Goal: Subscribe to service/newsletter

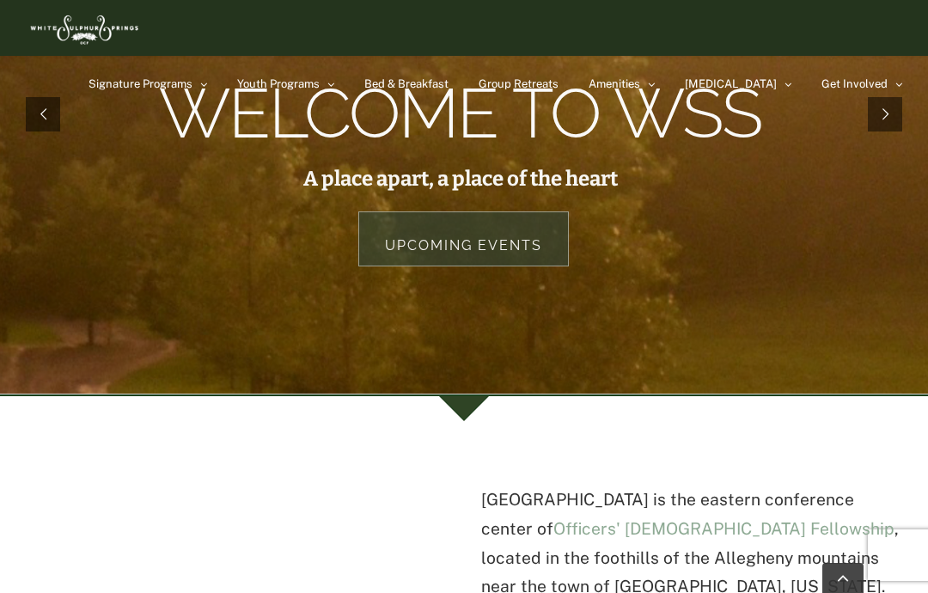
scroll to position [275, 0]
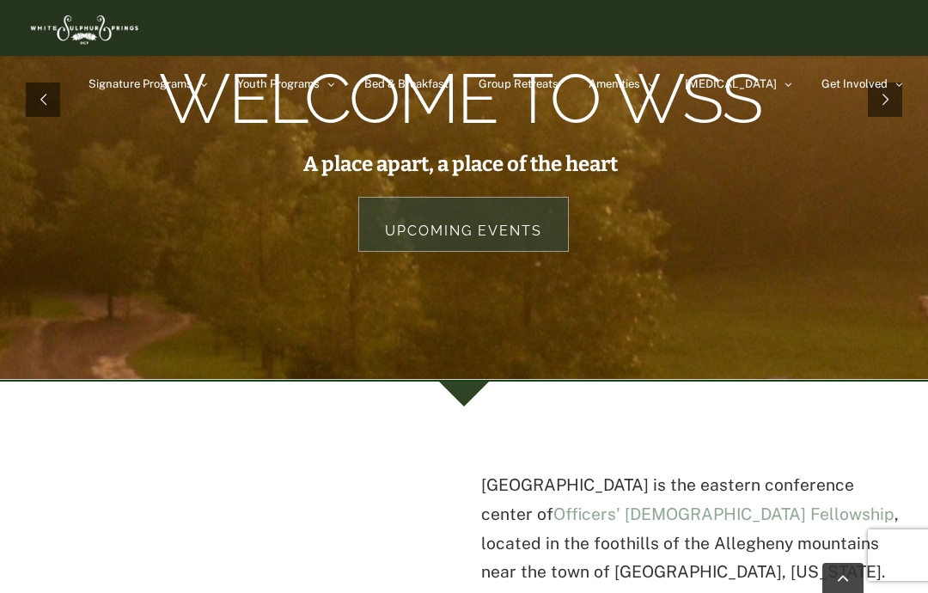
click at [781, 255] on rs-layer at bounding box center [464, 99] width 928 height 559
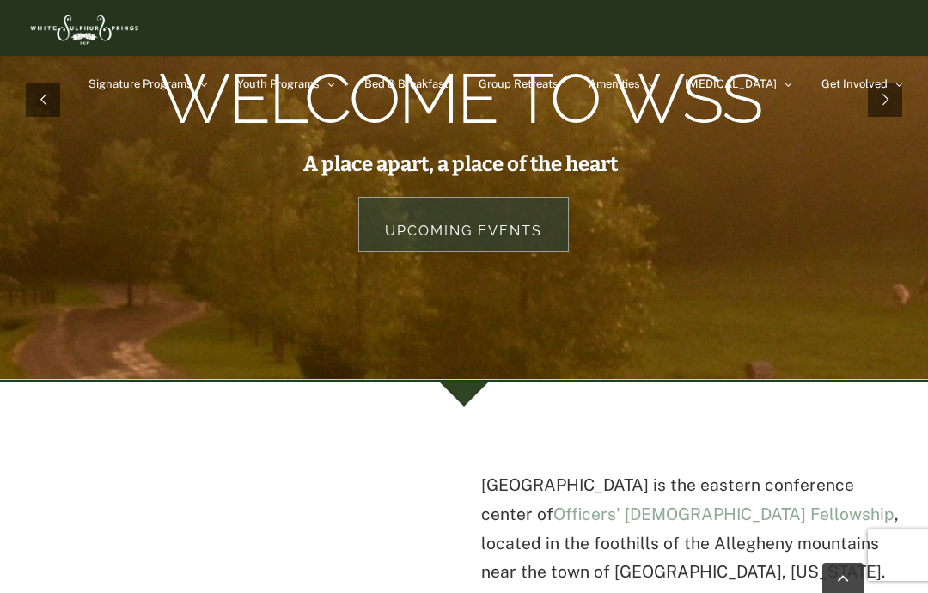
click at [449, 69] on link "Bed & Breakfast" at bounding box center [406, 84] width 84 height 56
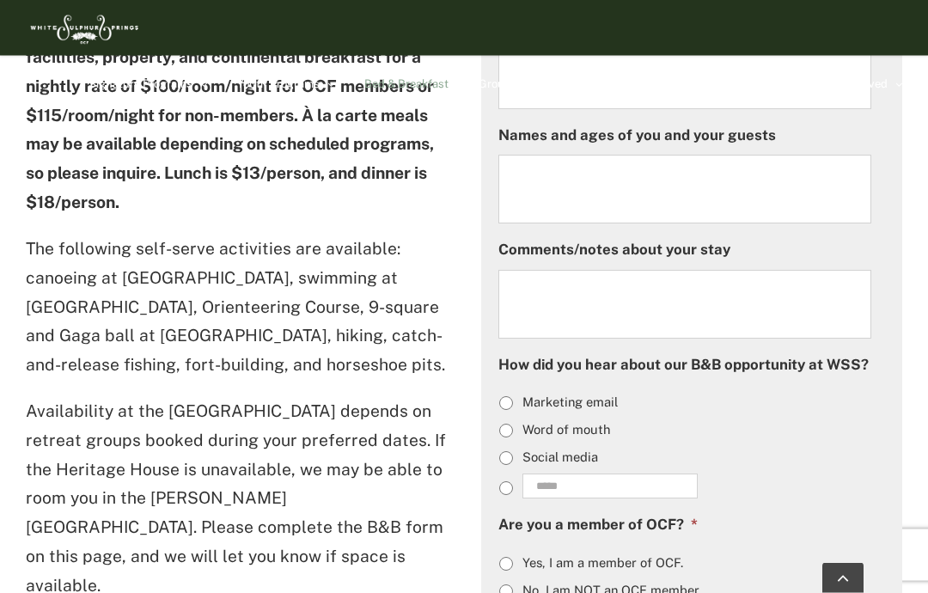
scroll to position [1000, 0]
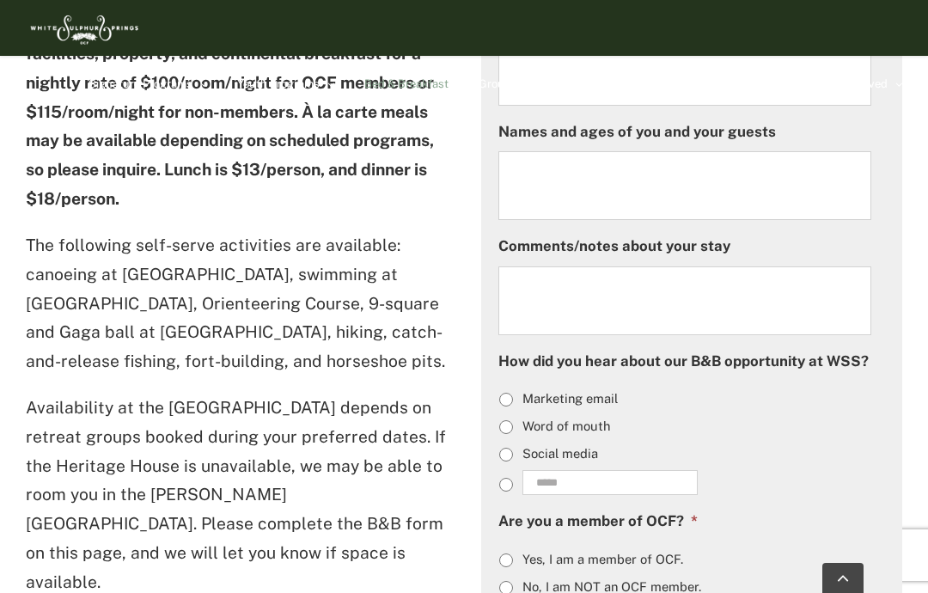
click at [382, 136] on strong "Enjoy our facilities, property, and continental breakfast for a nightly rate of…" at bounding box center [230, 111] width 408 height 193
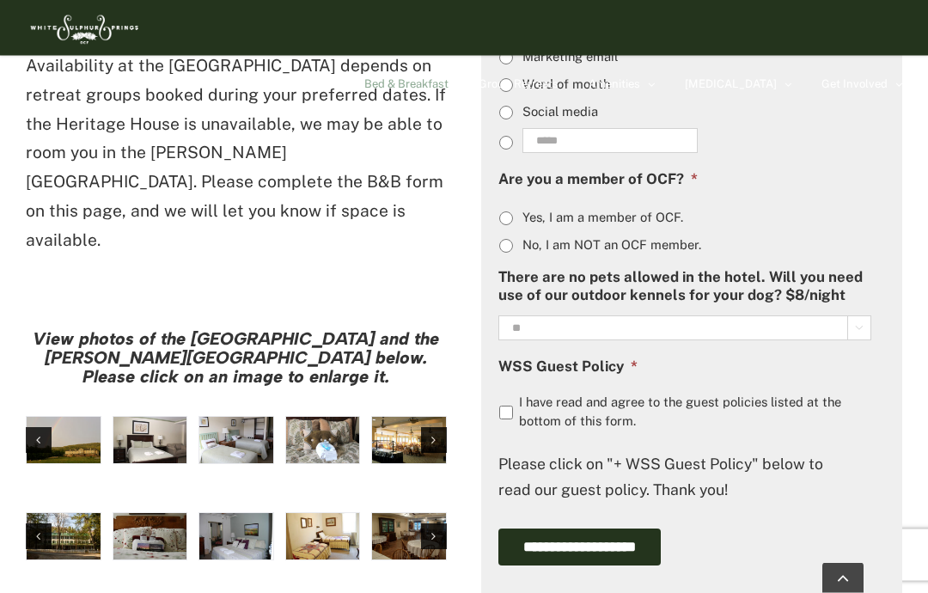
scroll to position [1343, 0]
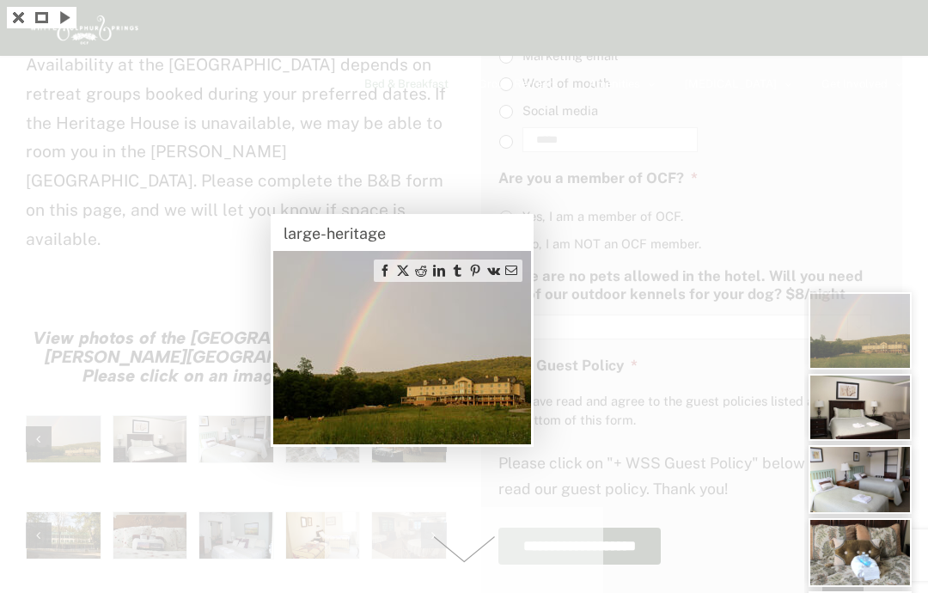
click at [389, 329] on img at bounding box center [402, 347] width 258 height 193
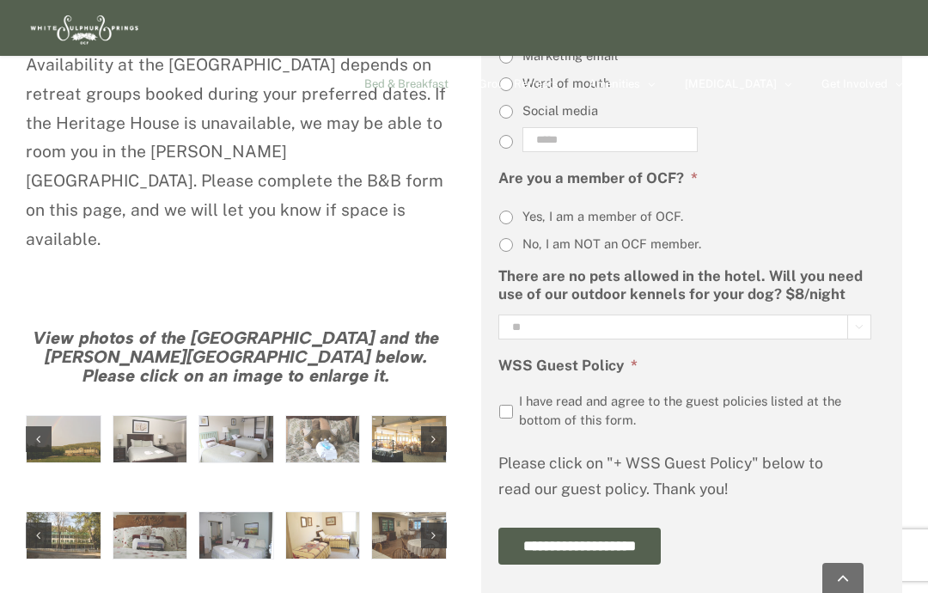
click at [242, 355] on div at bounding box center [464, 296] width 928 height 593
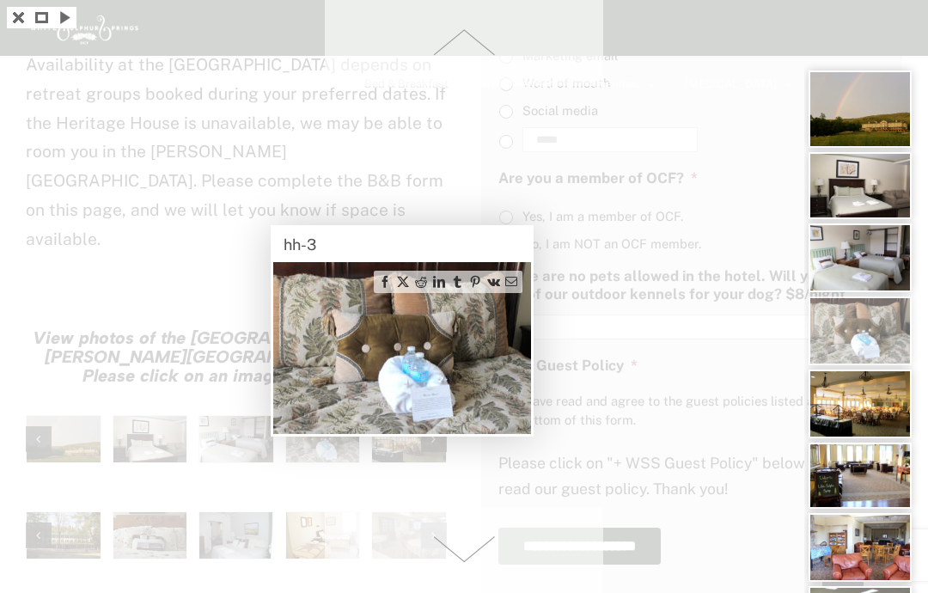
click at [450, 303] on img at bounding box center [402, 348] width 258 height 172
click at [428, 181] on div at bounding box center [464, 296] width 928 height 593
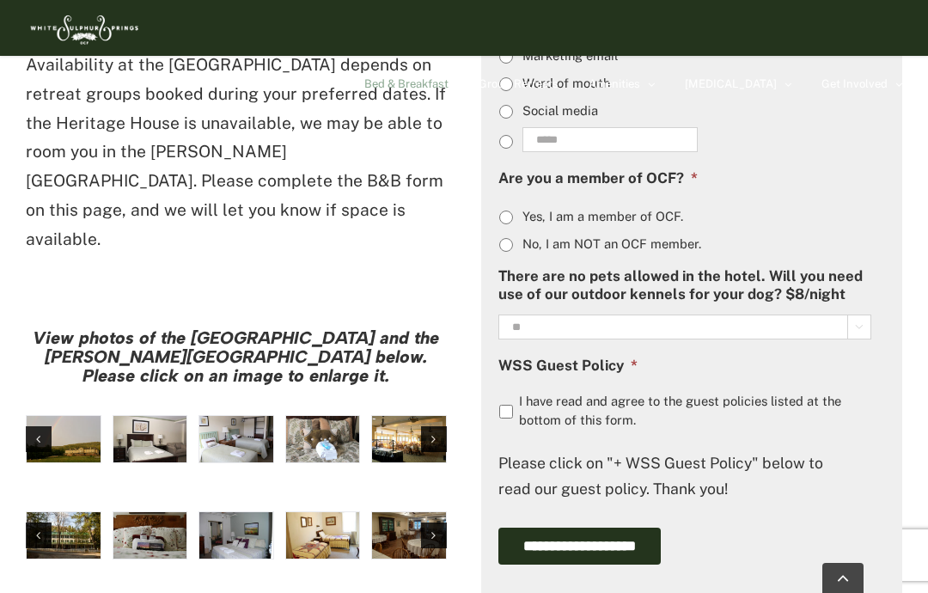
click at [440, 426] on div "Next slide" at bounding box center [434, 439] width 26 height 26
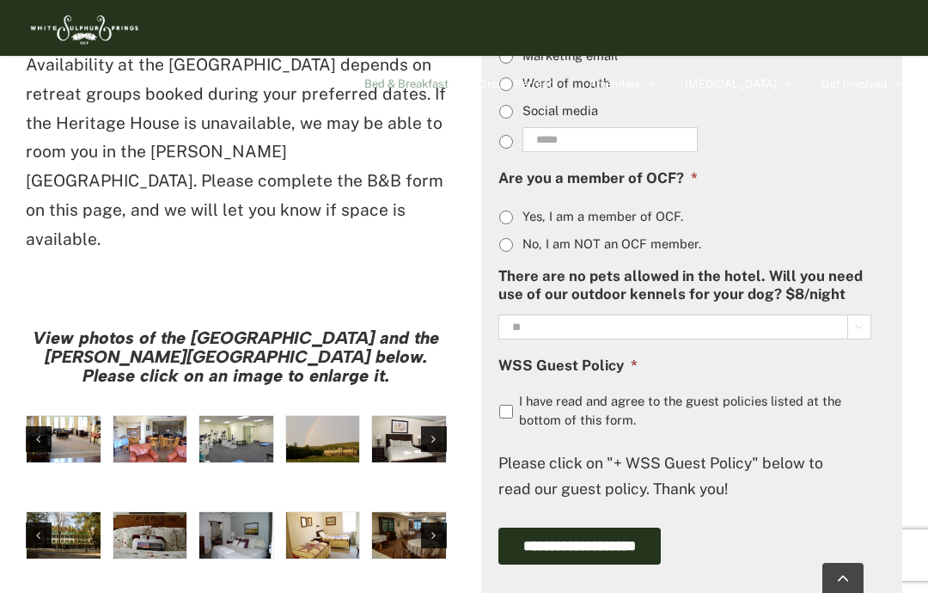
click at [438, 426] on div "Next slide" at bounding box center [434, 439] width 26 height 26
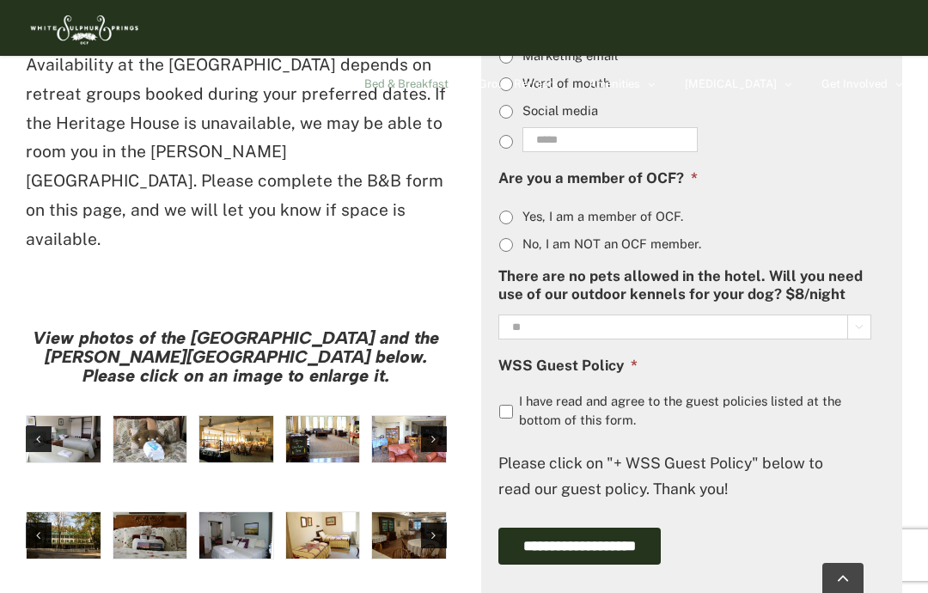
click at [439, 426] on div "Next slide" at bounding box center [434, 439] width 26 height 26
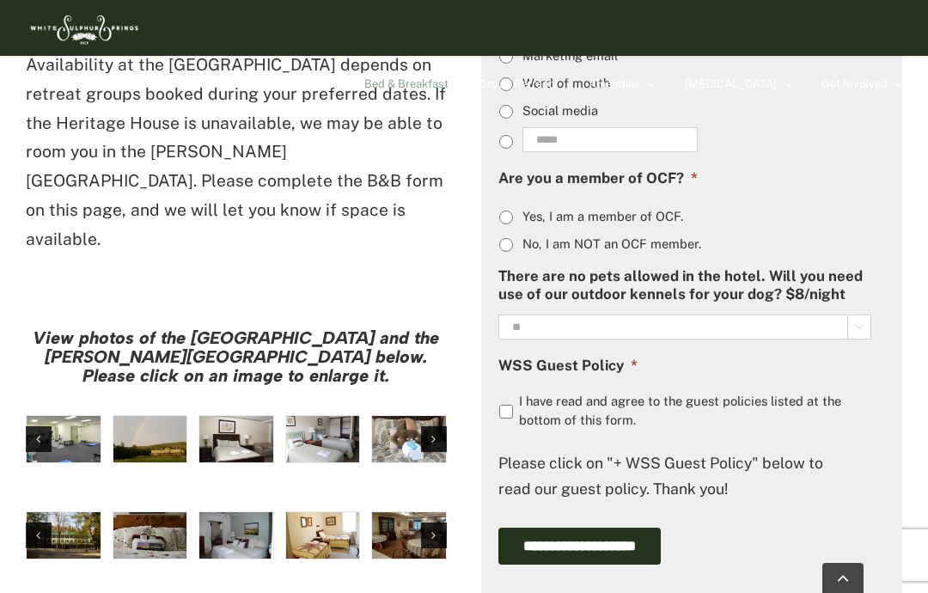
click at [440, 426] on div "Next slide" at bounding box center [434, 439] width 26 height 26
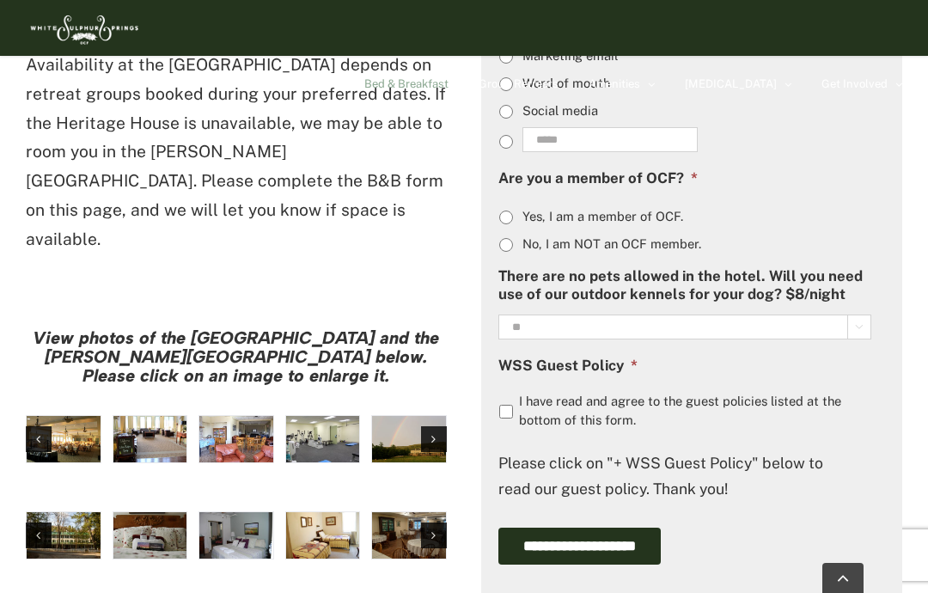
click at [440, 426] on div "Next slide" at bounding box center [434, 439] width 26 height 26
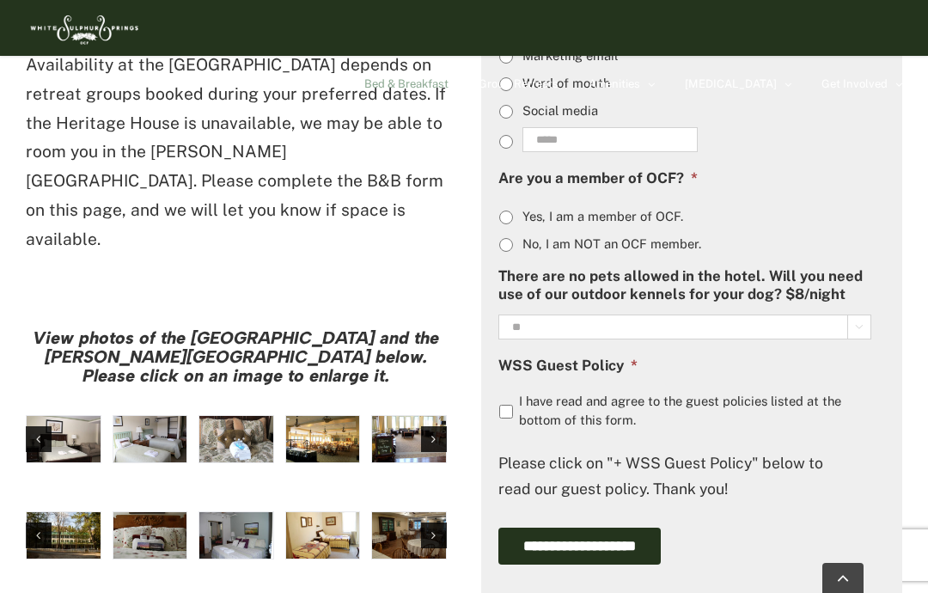
click at [441, 426] on div "Next slide" at bounding box center [434, 439] width 26 height 26
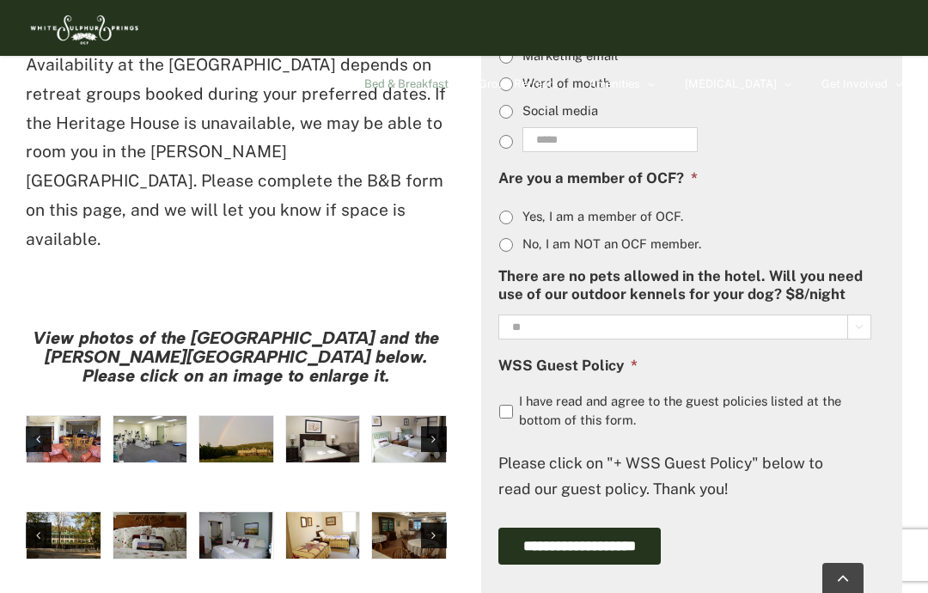
click at [444, 426] on div "Next slide" at bounding box center [434, 439] width 26 height 26
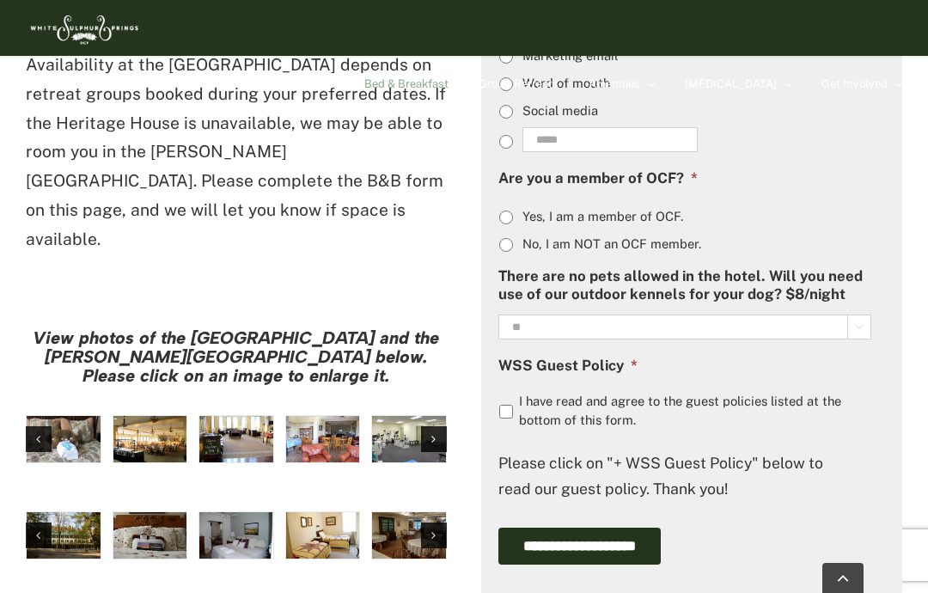
click at [445, 426] on div "Next slide" at bounding box center [434, 439] width 26 height 26
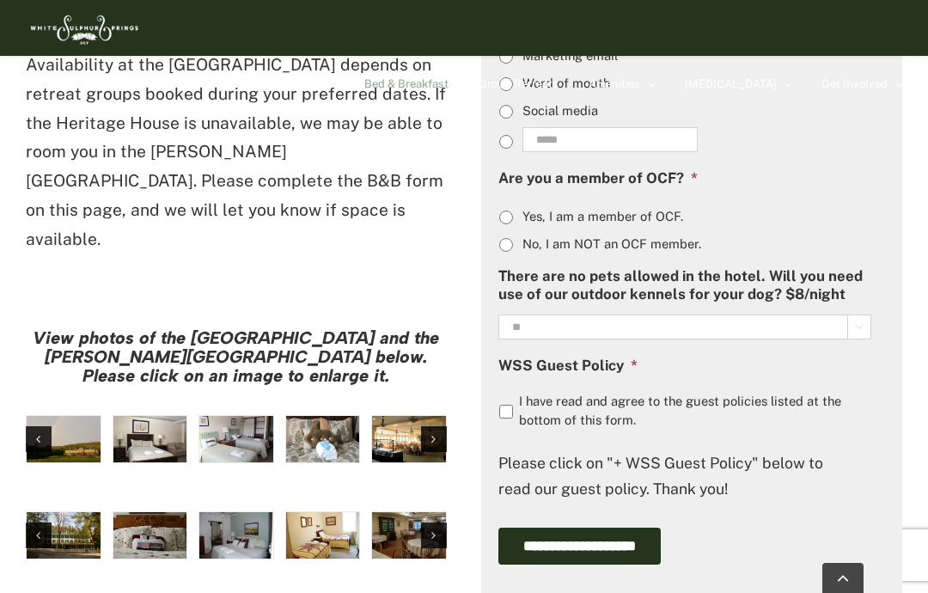
click at [440, 426] on div "Next slide" at bounding box center [434, 439] width 26 height 26
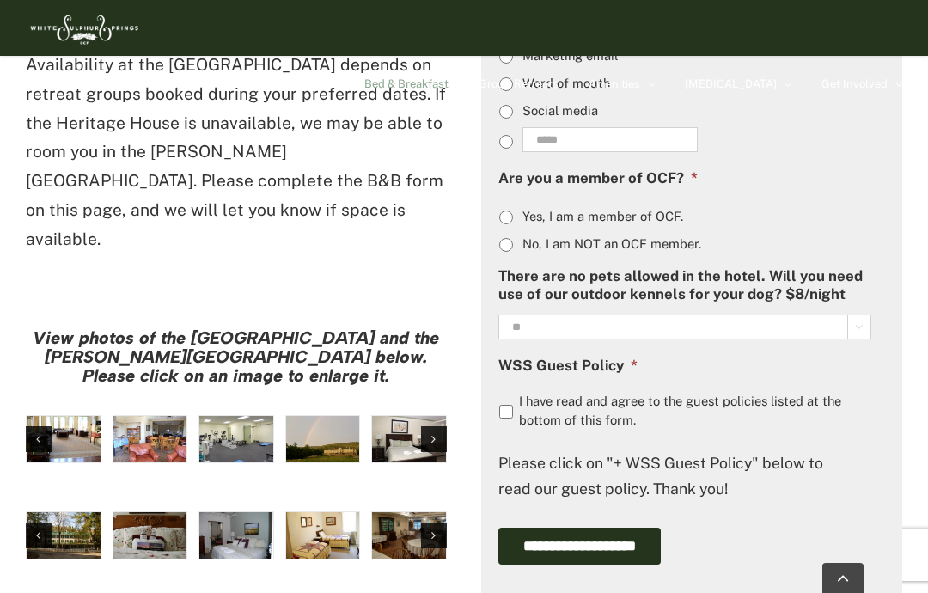
click at [439, 523] on div "Next slide" at bounding box center [434, 536] width 26 height 26
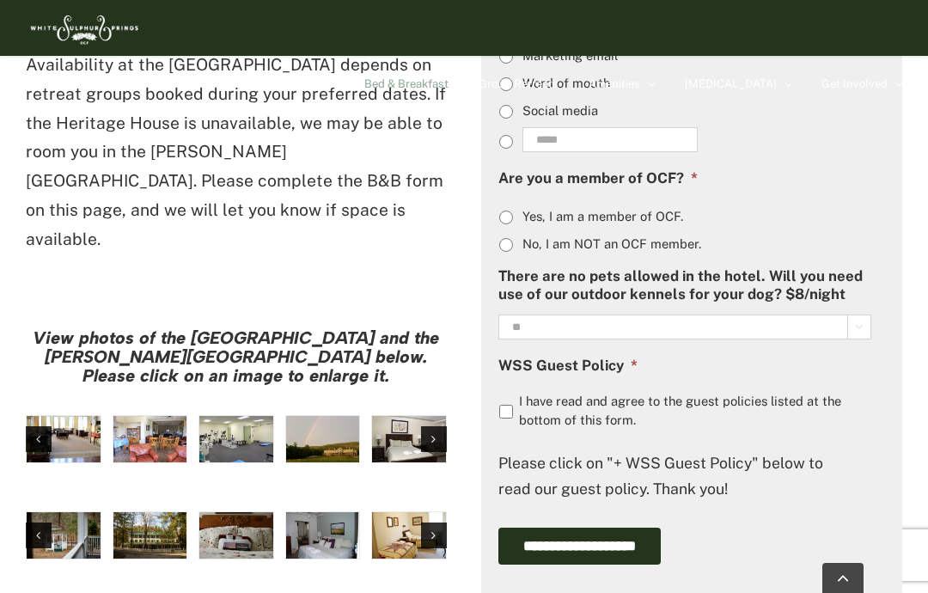
click at [438, 523] on div "Next slide" at bounding box center [434, 536] width 26 height 26
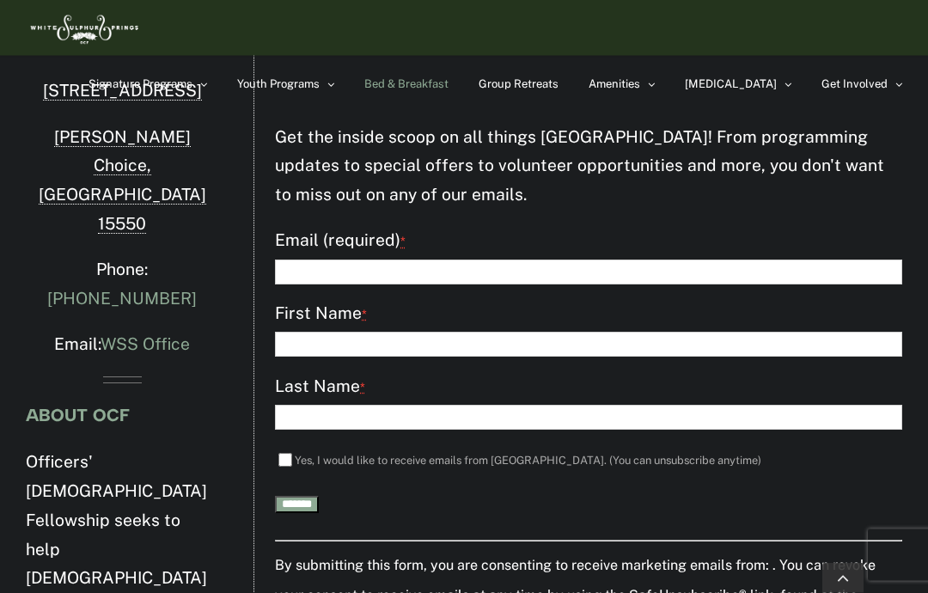
scroll to position [2667, 0]
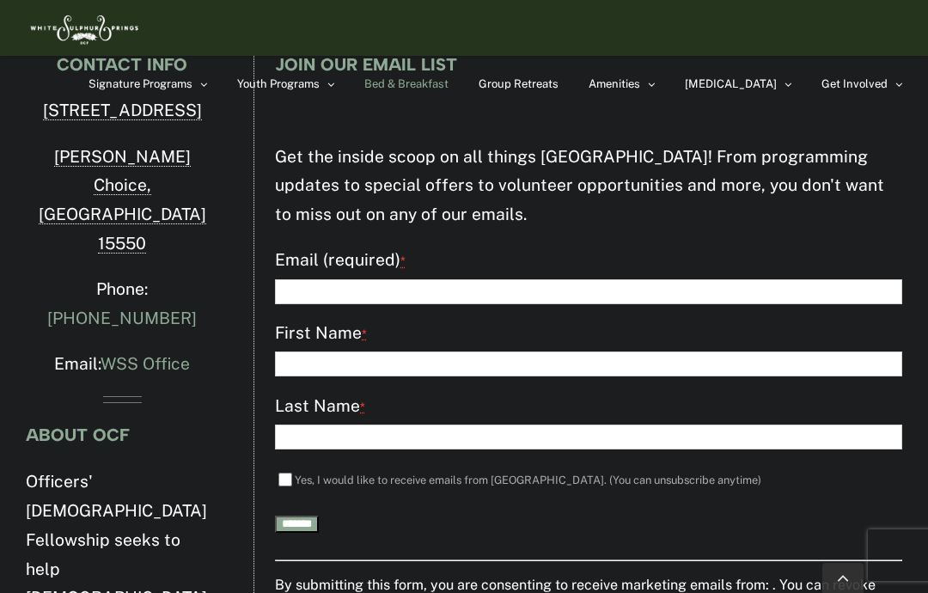
click at [387, 279] on input "Email (required) *" at bounding box center [588, 291] width 627 height 25
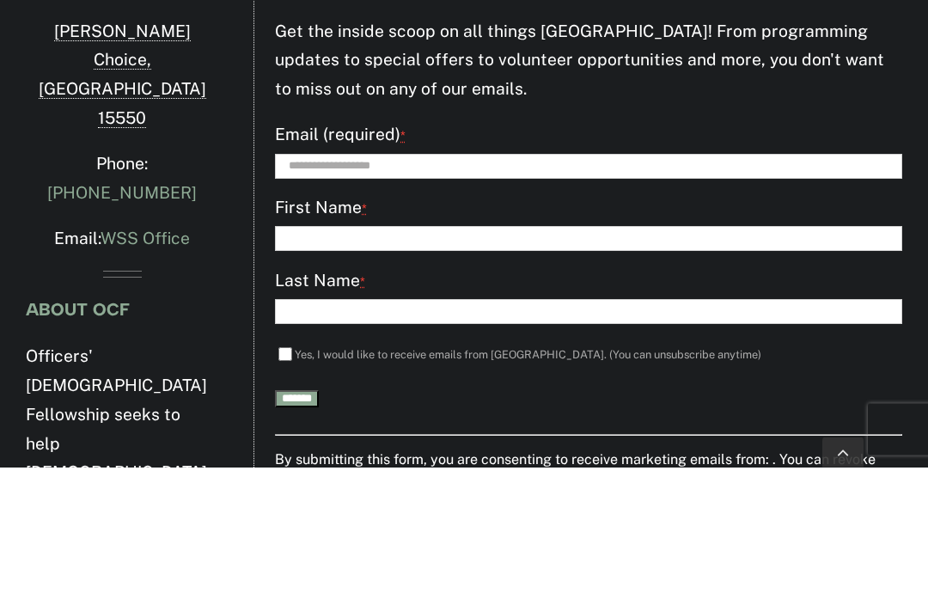
type input "**********"
click at [424, 352] on input "First Name *" at bounding box center [588, 364] width 627 height 25
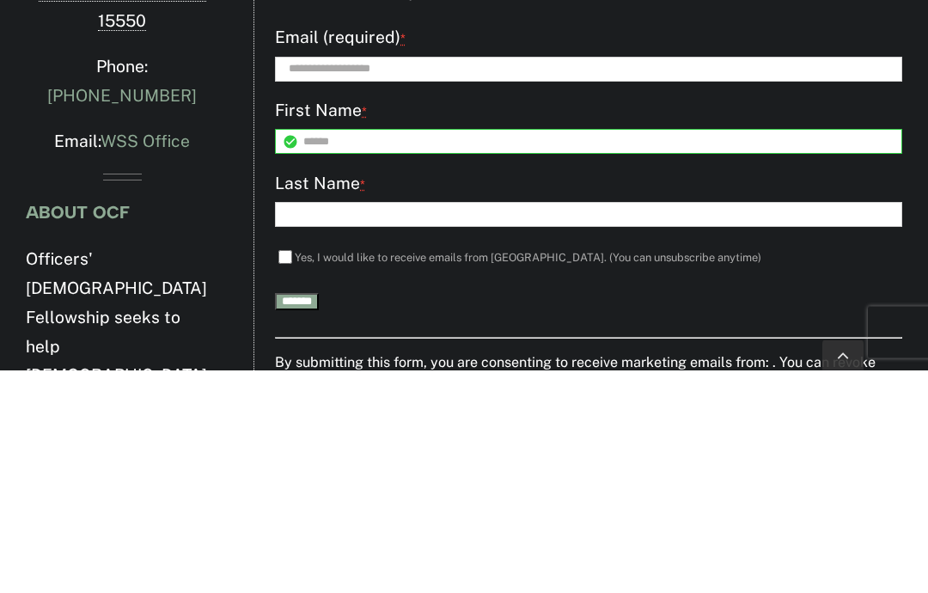
type input "******"
click at [382, 425] on input "Last Name *" at bounding box center [588, 437] width 627 height 25
type input "****"
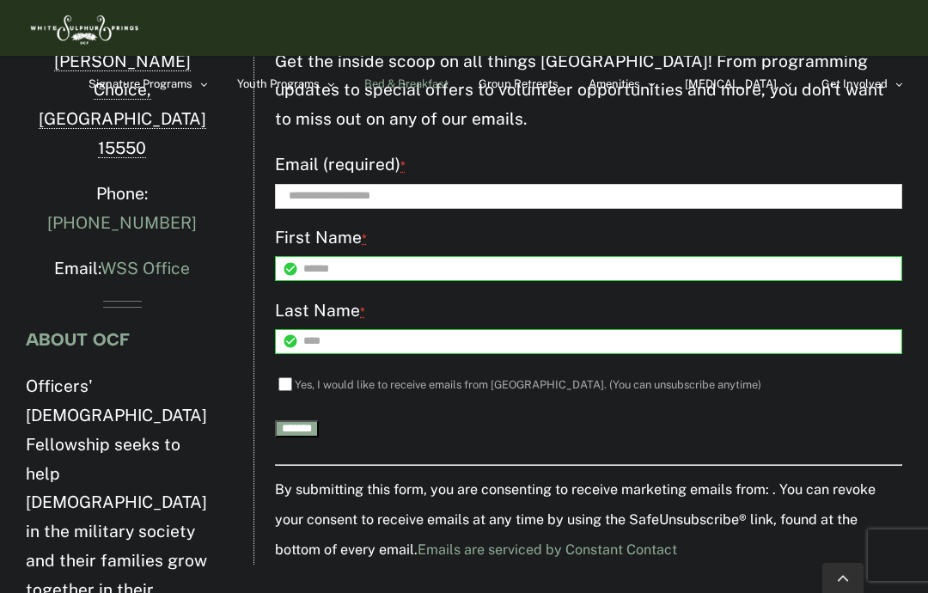
scroll to position [2831, 0]
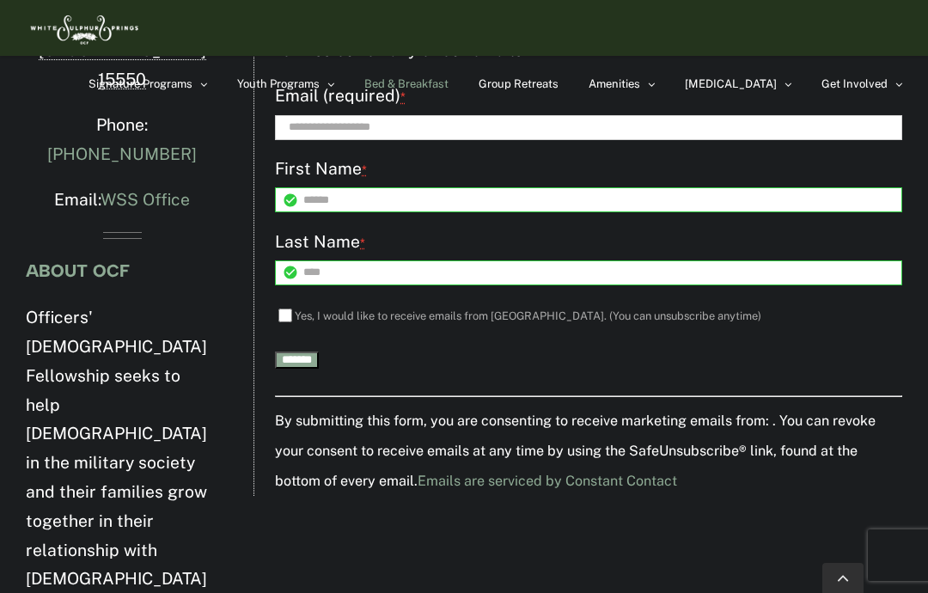
click at [312, 352] on input "*******" at bounding box center [297, 360] width 44 height 17
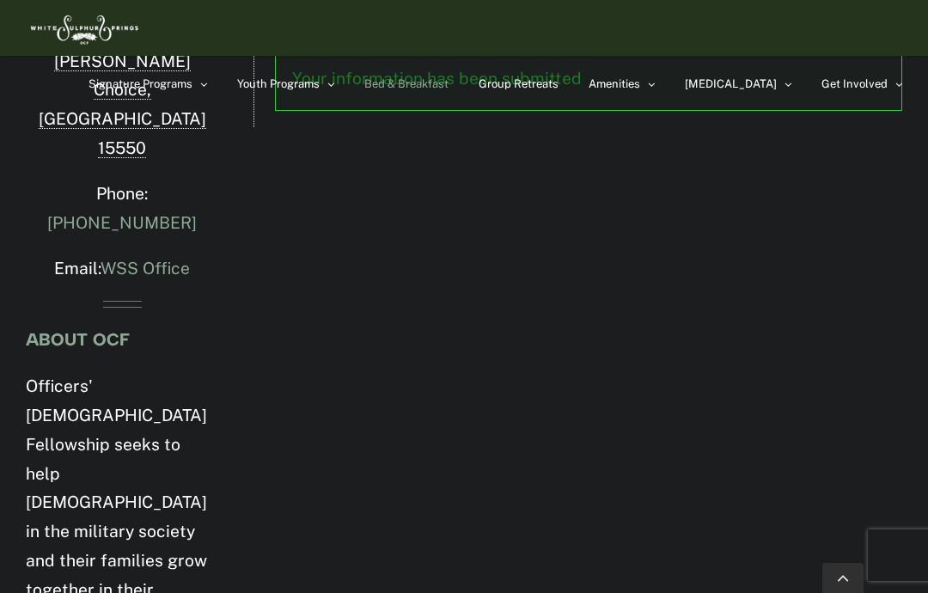
scroll to position [2831, 0]
